Goal: Task Accomplishment & Management: Use online tool/utility

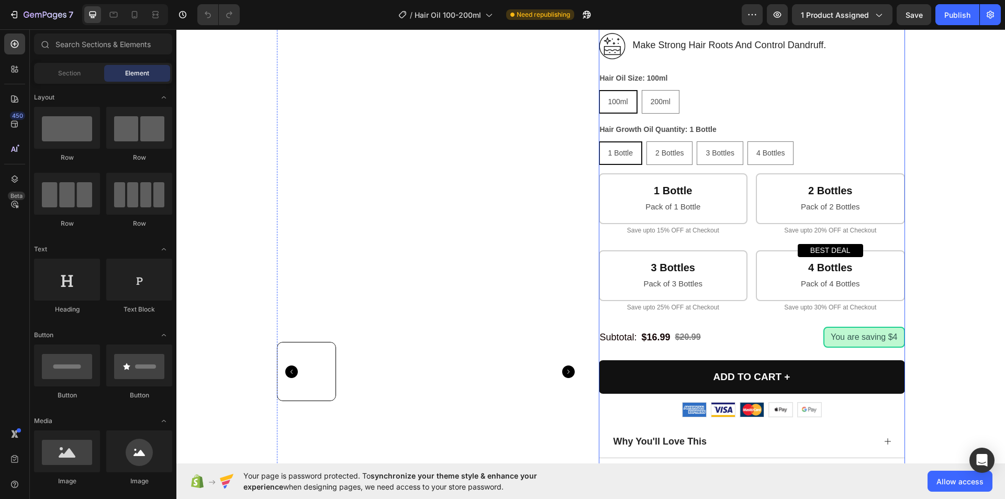
scroll to position [366, 0]
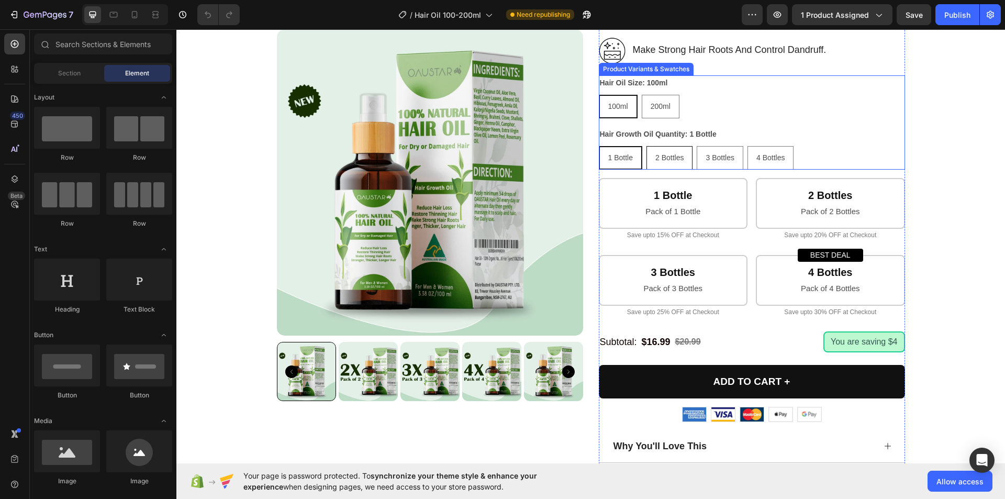
click at [660, 169] on div "2 Bottles" at bounding box center [669, 157] width 45 height 21
click at [646, 146] on input "2 Bottles 2 Bottles 2 Bottles" at bounding box center [646, 146] width 1 height 1
radio input "true"
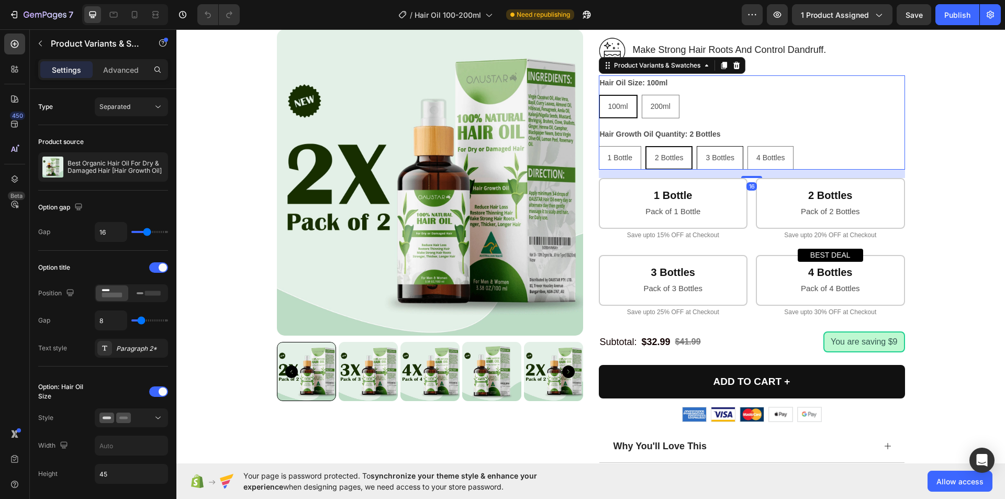
click at [715, 162] on span "3 Bottles" at bounding box center [720, 157] width 28 height 8
click at [697, 146] on input "3 Bottles 3 Bottles 3 Bottles" at bounding box center [696, 146] width 1 height 1
radio input "true"
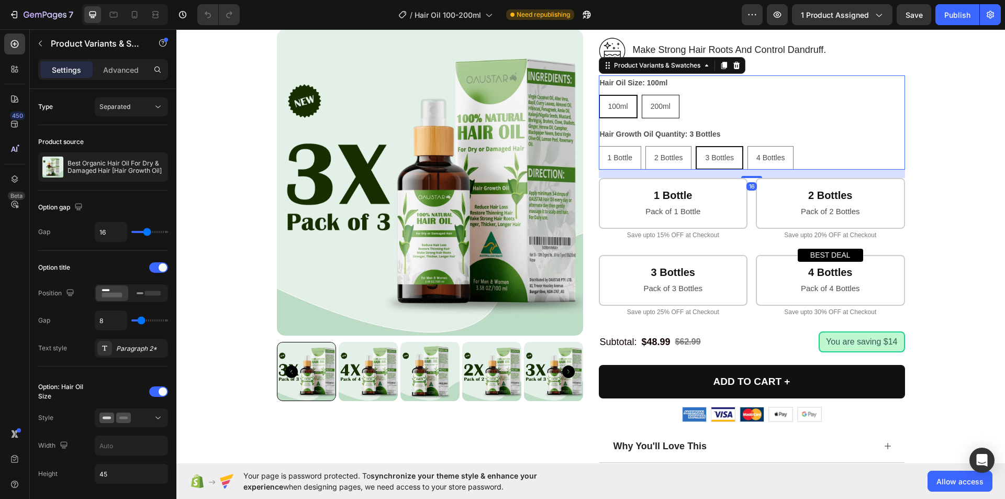
click at [652, 110] on span "200ml" at bounding box center [661, 106] width 20 height 8
click at [642, 95] on input "200ml 200ml 200ml" at bounding box center [641, 94] width 1 height 1
radio input "true"
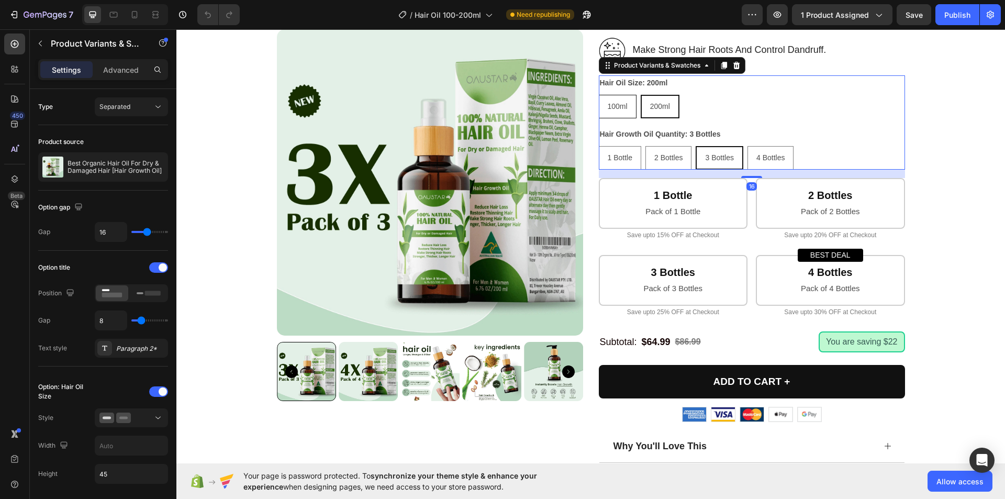
click at [620, 110] on span "100ml" at bounding box center [618, 106] width 20 height 8
click at [599, 95] on input "100ml 100ml 100ml" at bounding box center [598, 94] width 1 height 1
radio input "true"
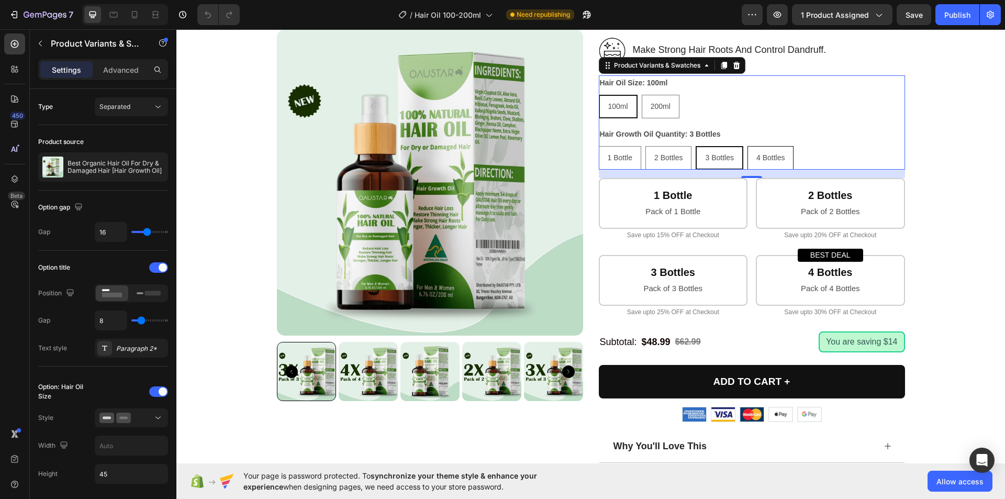
click at [763, 162] on span "4 Bottles" at bounding box center [770, 157] width 28 height 8
click at [747, 146] on input "4 Bottles 4 Bottles 4 Bottles" at bounding box center [747, 146] width 1 height 1
radio input "true"
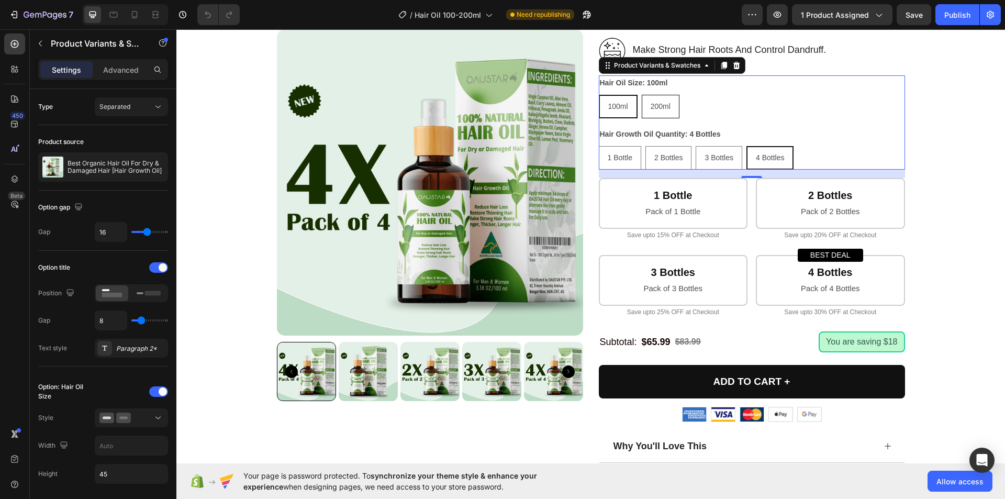
click at [659, 117] on div "200ml" at bounding box center [660, 106] width 37 height 21
click at [642, 95] on input "200ml 200ml 200ml" at bounding box center [641, 94] width 1 height 1
radio input "true"
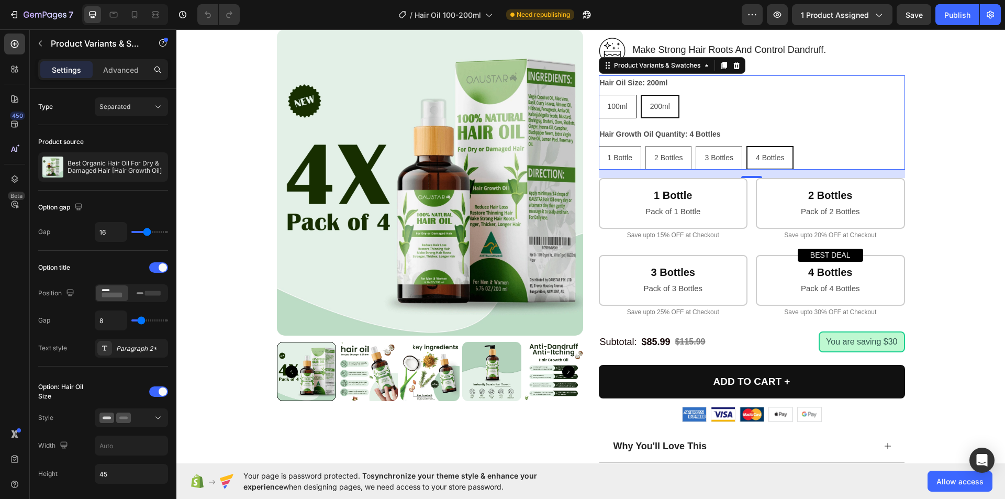
click at [619, 117] on div "100ml" at bounding box center [617, 106] width 37 height 21
click at [599, 95] on input "100ml 100ml 100ml" at bounding box center [598, 94] width 1 height 1
radio input "true"
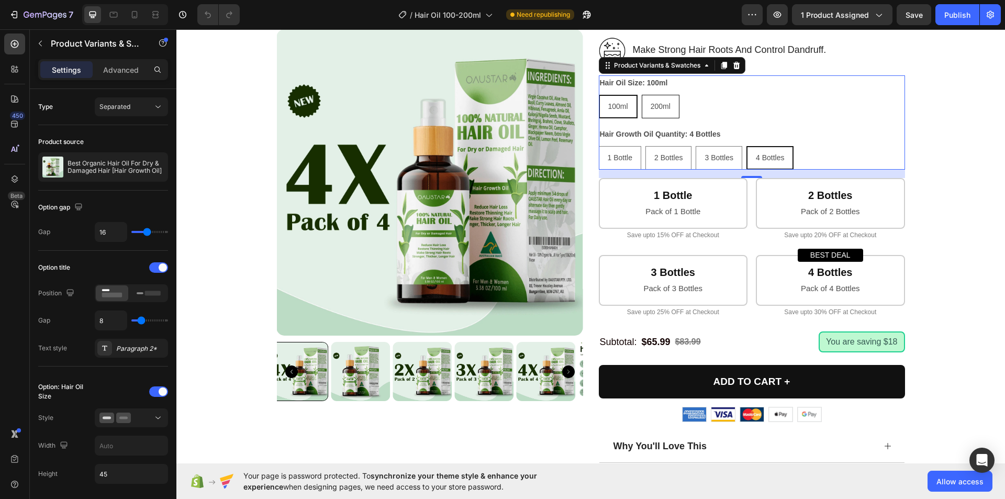
click at [657, 117] on div "200ml" at bounding box center [660, 106] width 37 height 21
click at [642, 95] on input "200ml 200ml 200ml" at bounding box center [641, 94] width 1 height 1
radio input "true"
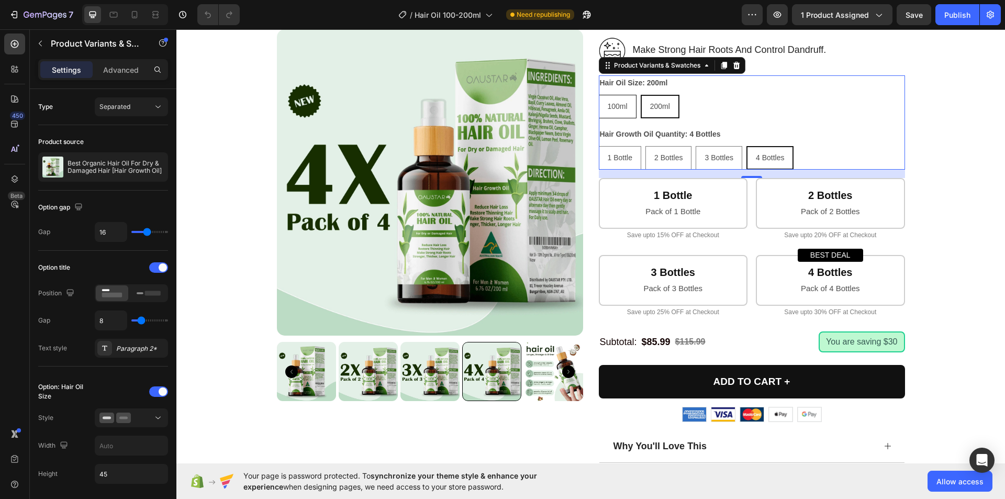
click at [619, 117] on div "100ml" at bounding box center [617, 106] width 37 height 21
click at [599, 95] on input "100ml 100ml 100ml" at bounding box center [598, 94] width 1 height 1
radio input "true"
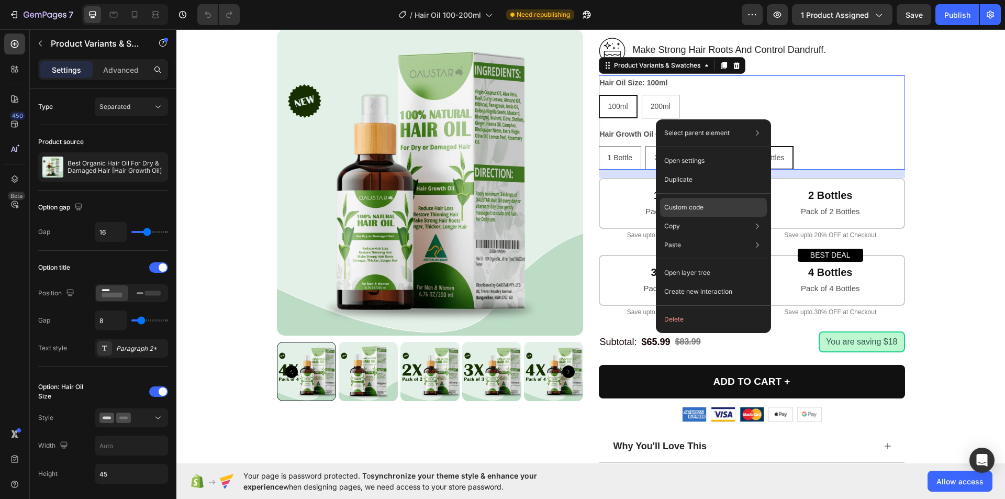
click at [680, 211] on p "Custom code" at bounding box center [683, 207] width 39 height 9
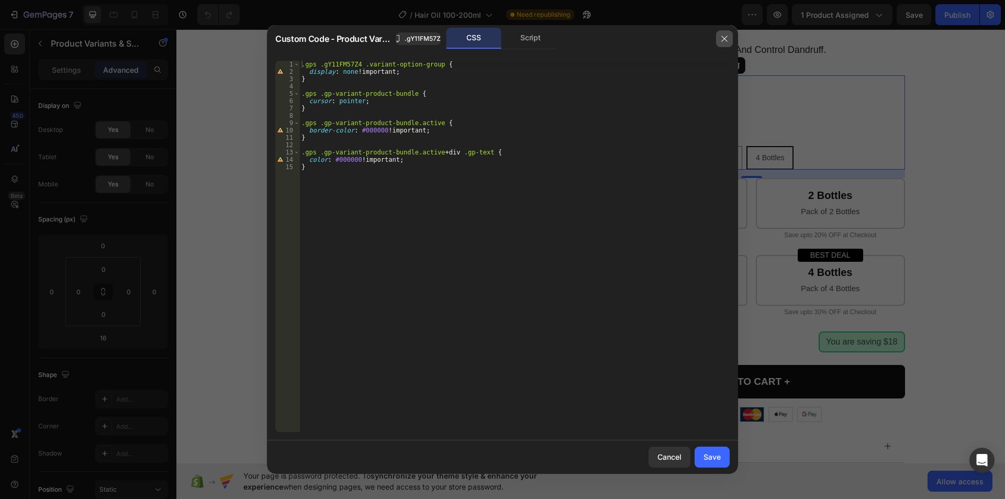
click at [727, 46] on button "button" at bounding box center [724, 38] width 17 height 17
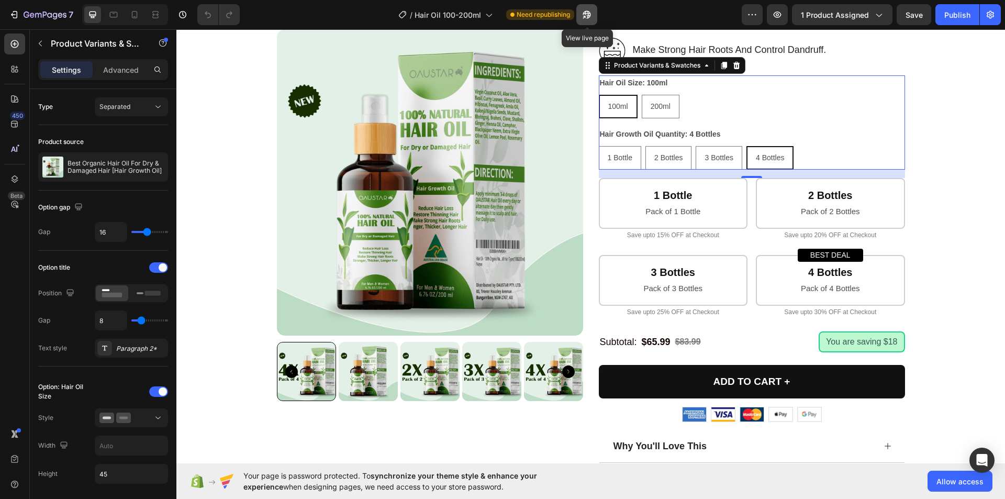
click at [585, 10] on icon "button" at bounding box center [587, 14] width 10 height 10
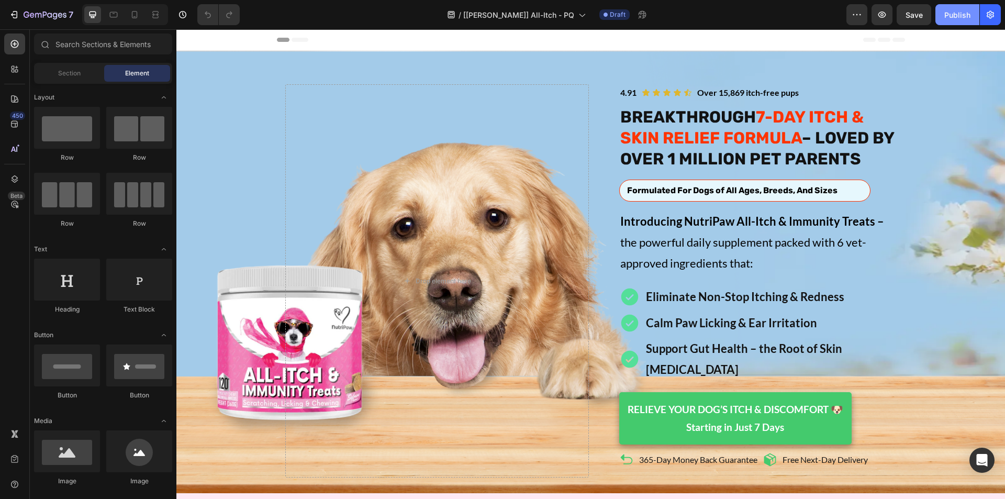
click at [961, 17] on div "Publish" at bounding box center [957, 14] width 26 height 11
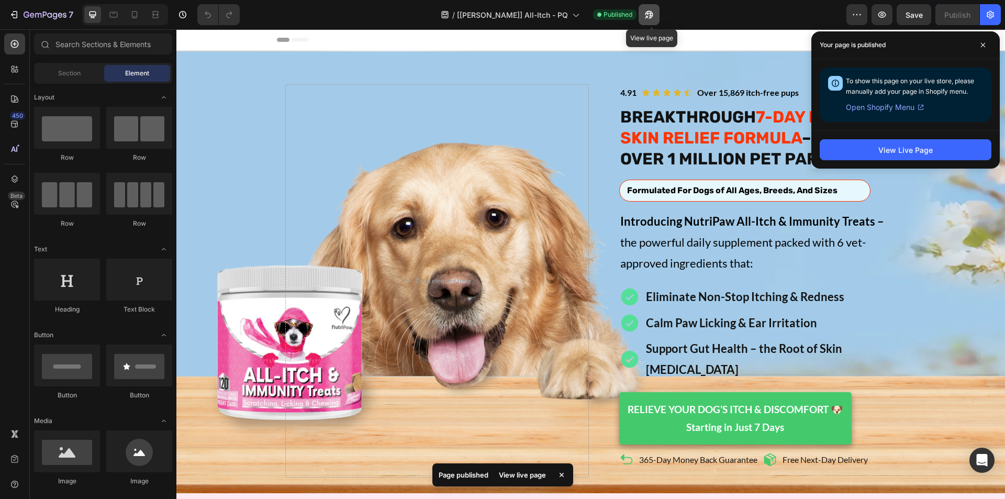
click at [660, 20] on button "button" at bounding box center [649, 14] width 21 height 21
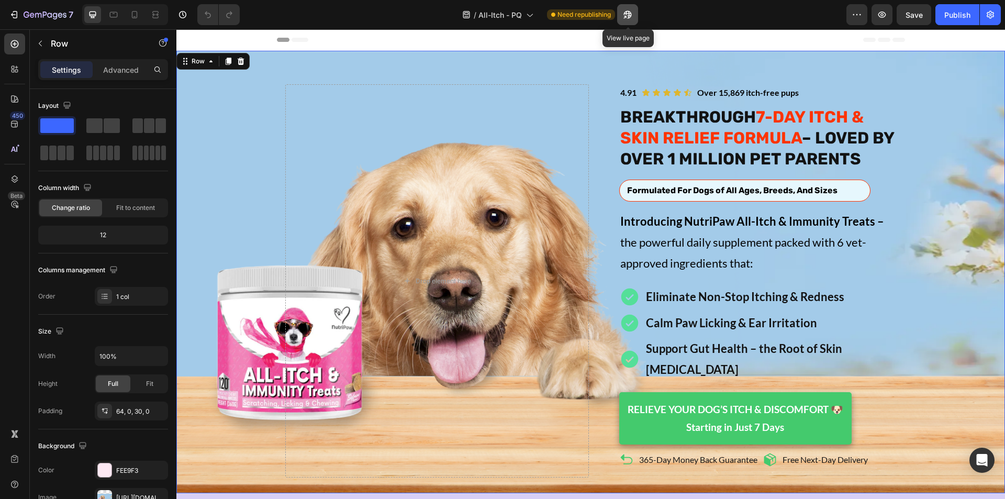
click at [628, 16] on icon "button" at bounding box center [627, 14] width 10 height 10
